Goal: Transaction & Acquisition: Purchase product/service

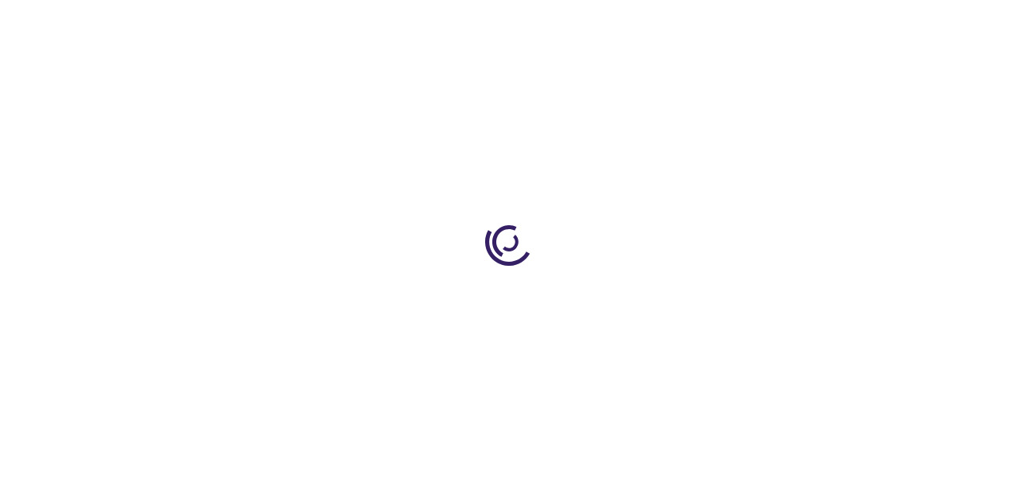
type input "0"
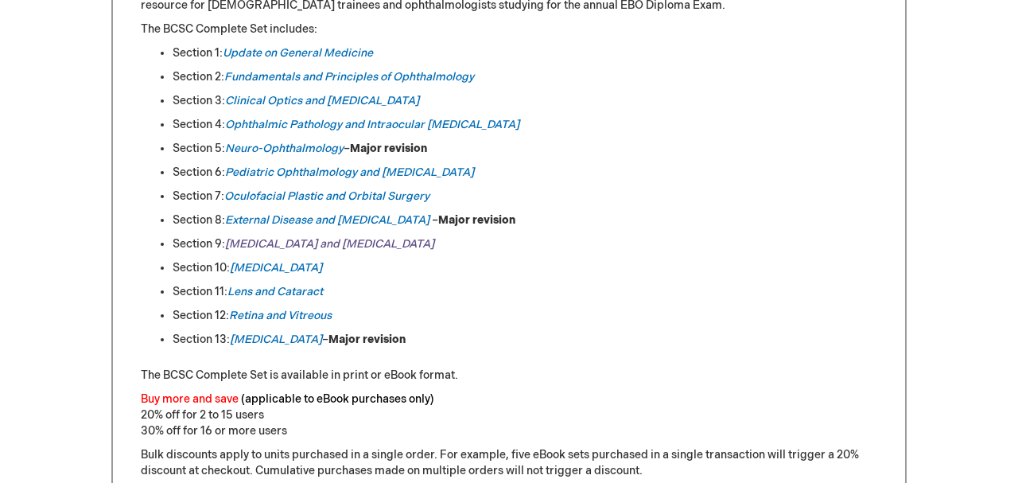
scroll to position [900, 0]
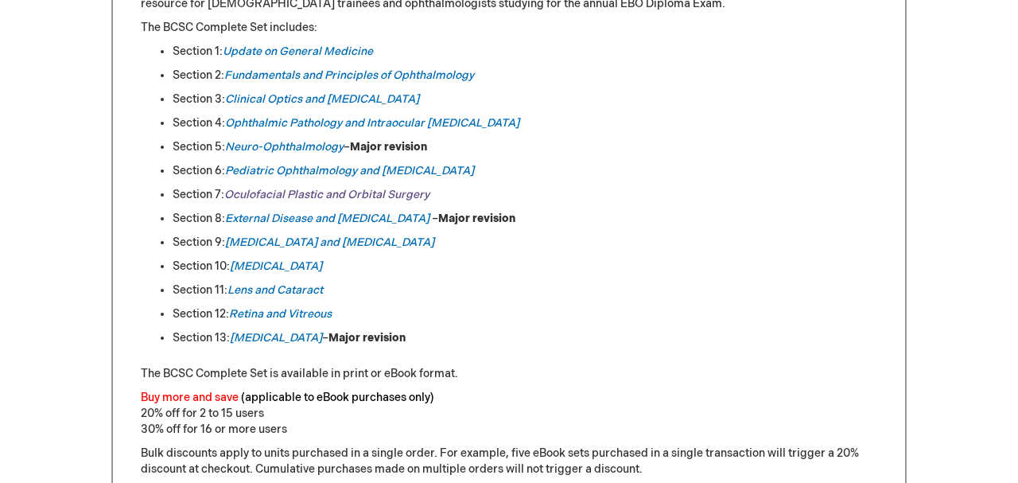
click at [321, 197] on link "Oculofacial Plastic and Orbital Surgery" at bounding box center [326, 195] width 205 height 14
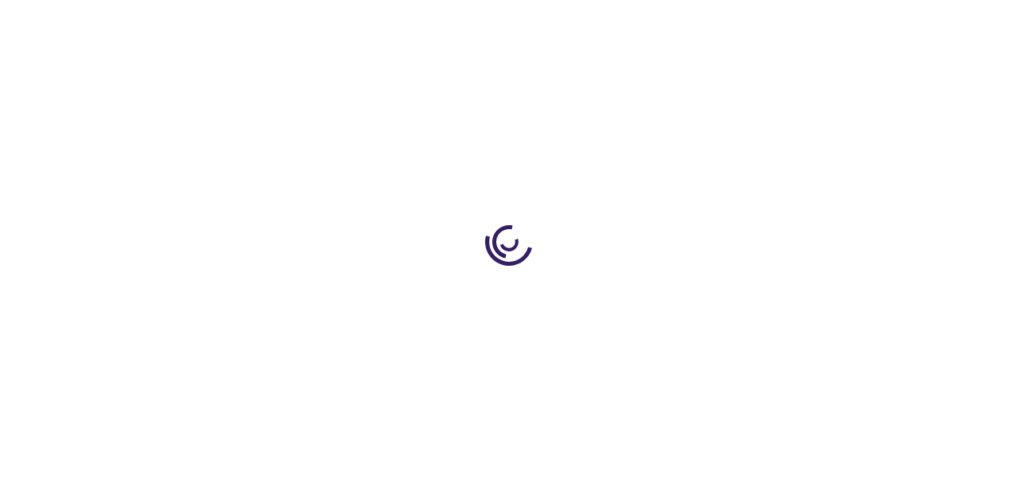
type input "0"
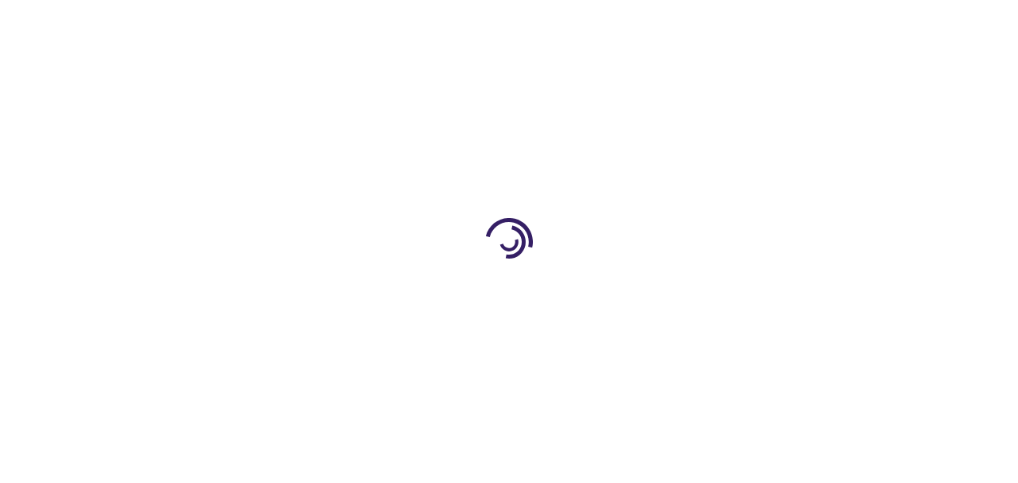
type input "0"
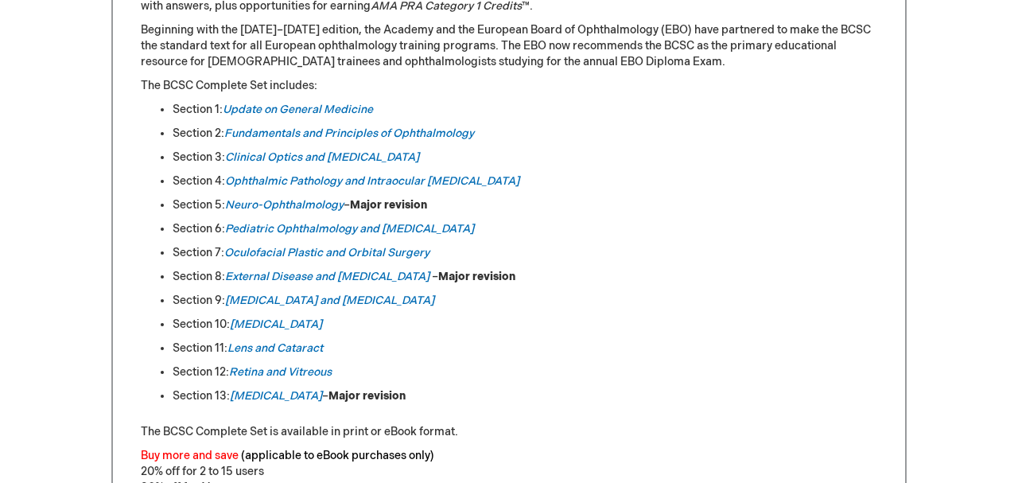
scroll to position [839, 0]
